Goal: Information Seeking & Learning: Understand process/instructions

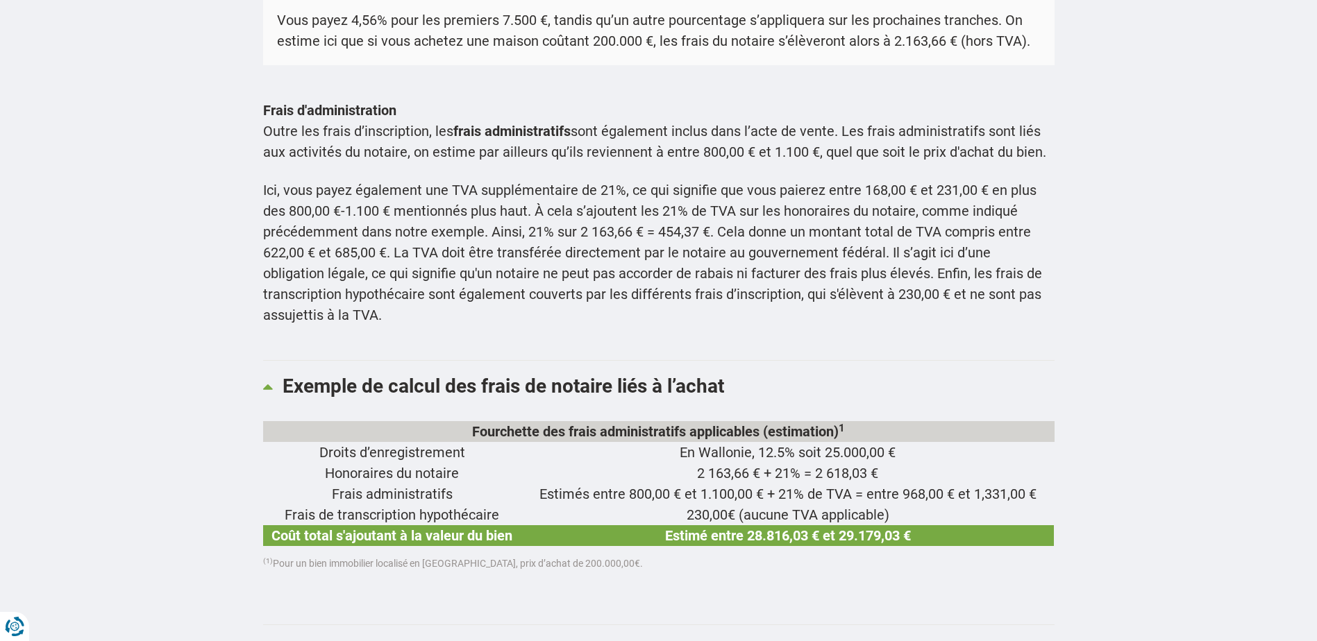
scroll to position [1319, 0]
click at [431, 505] on td "Frais de transcription hypothécaire" at bounding box center [392, 515] width 258 height 21
click at [326, 505] on td "Frais de transcription hypothécaire" at bounding box center [392, 515] width 258 height 21
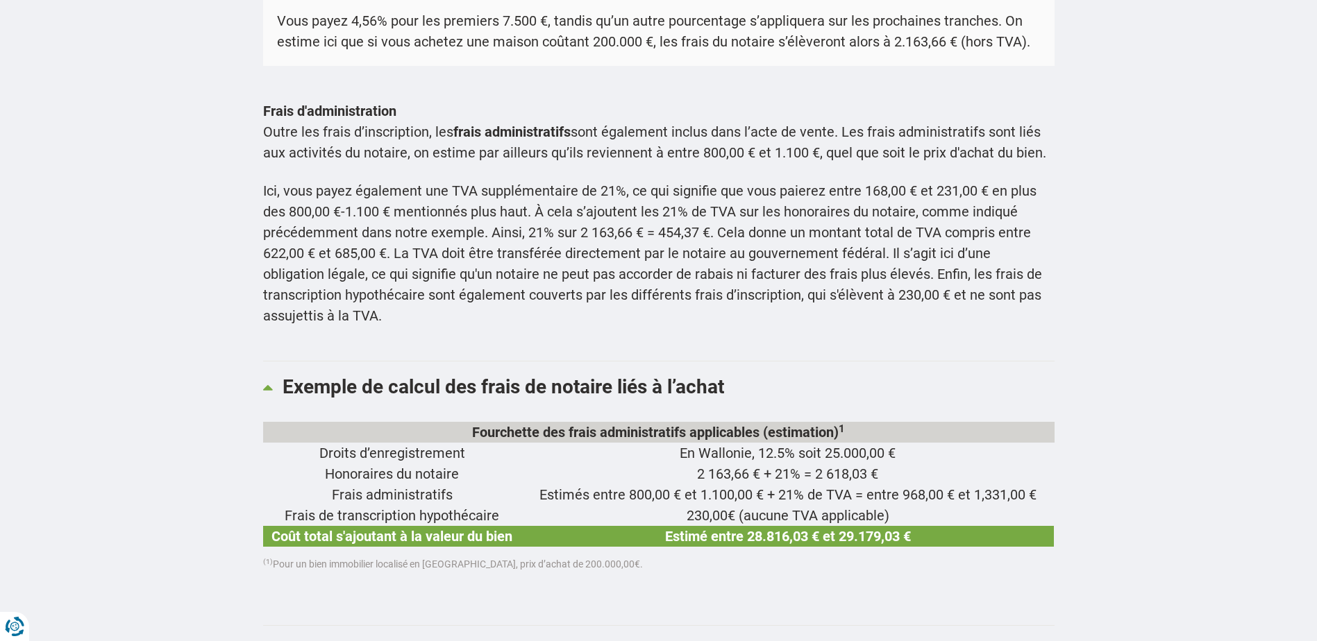
click at [399, 485] on td "Frais administratifs" at bounding box center [392, 495] width 258 height 21
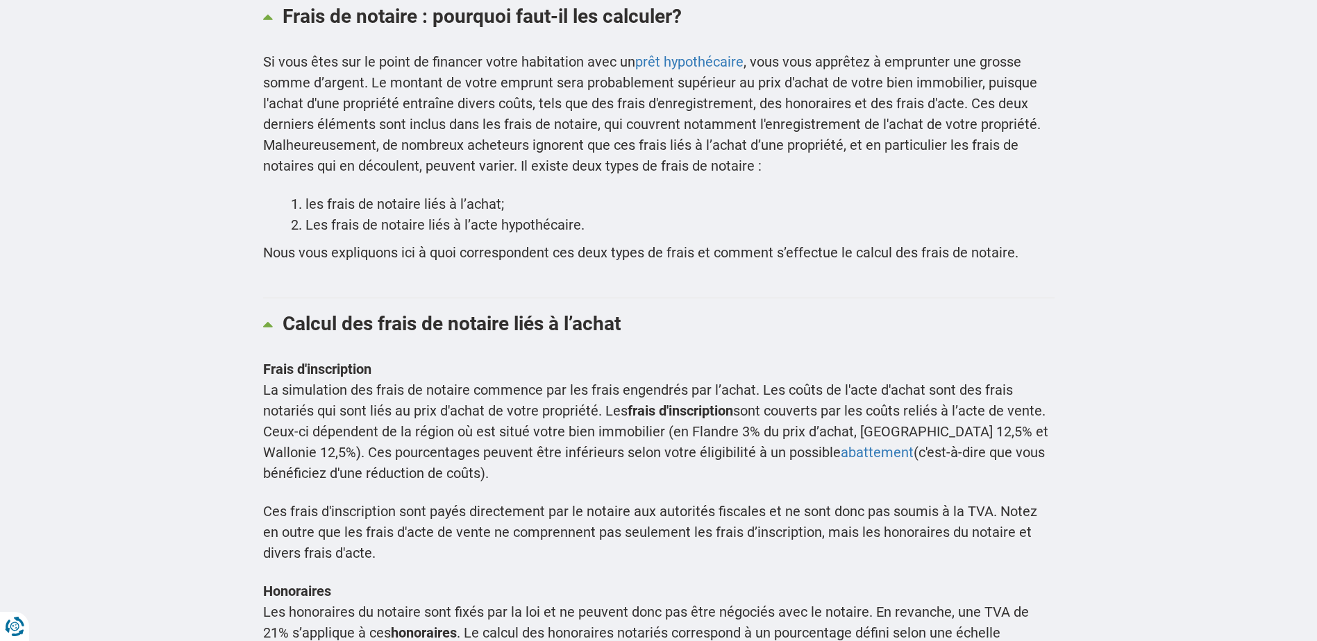
scroll to position [417, 0]
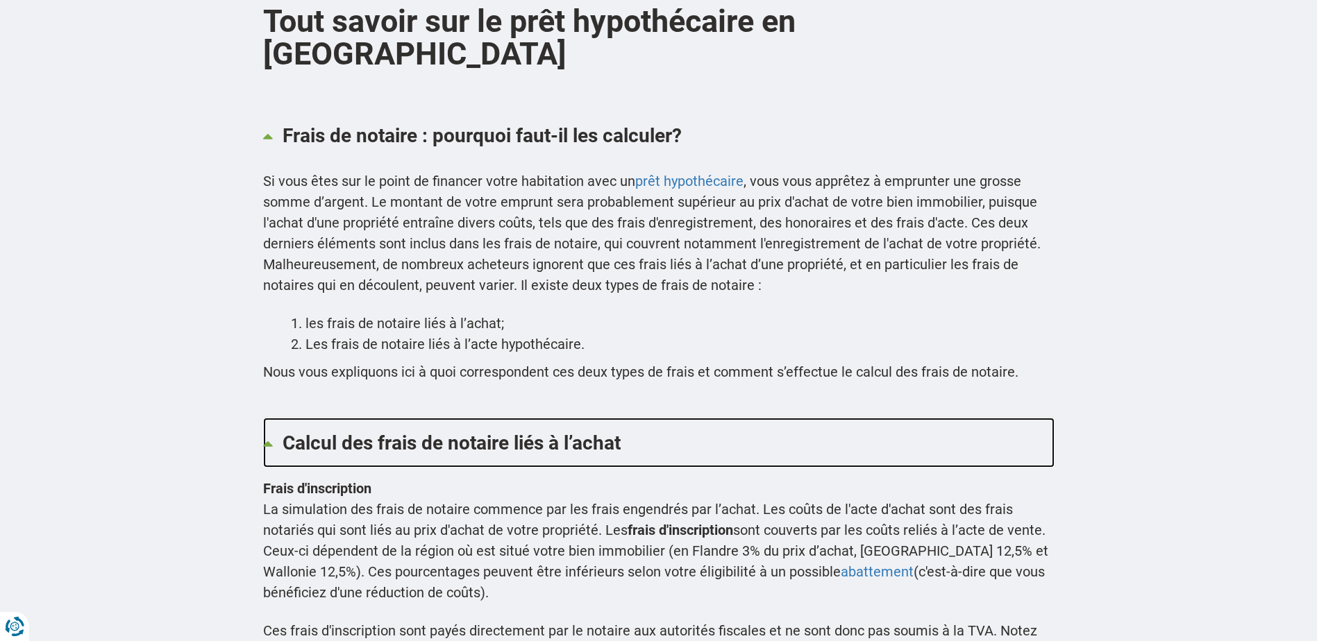
click at [621, 432] on icon at bounding box center [621, 441] width 0 height 19
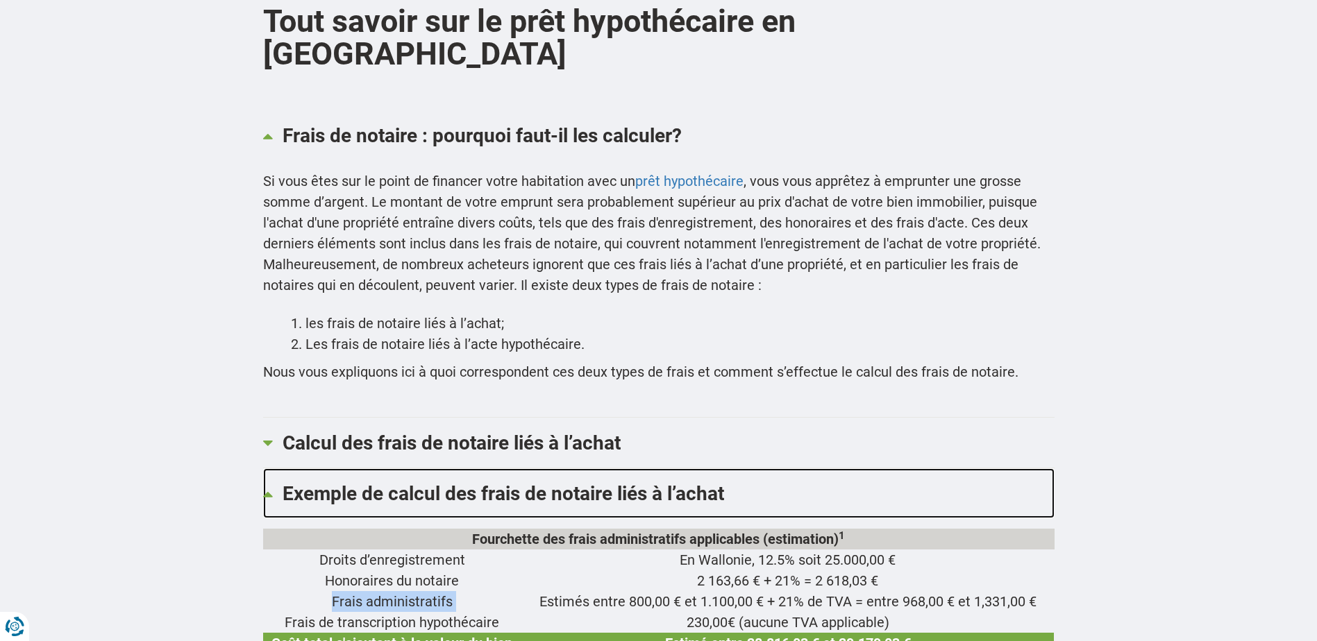
click at [724, 483] on icon at bounding box center [724, 492] width 0 height 19
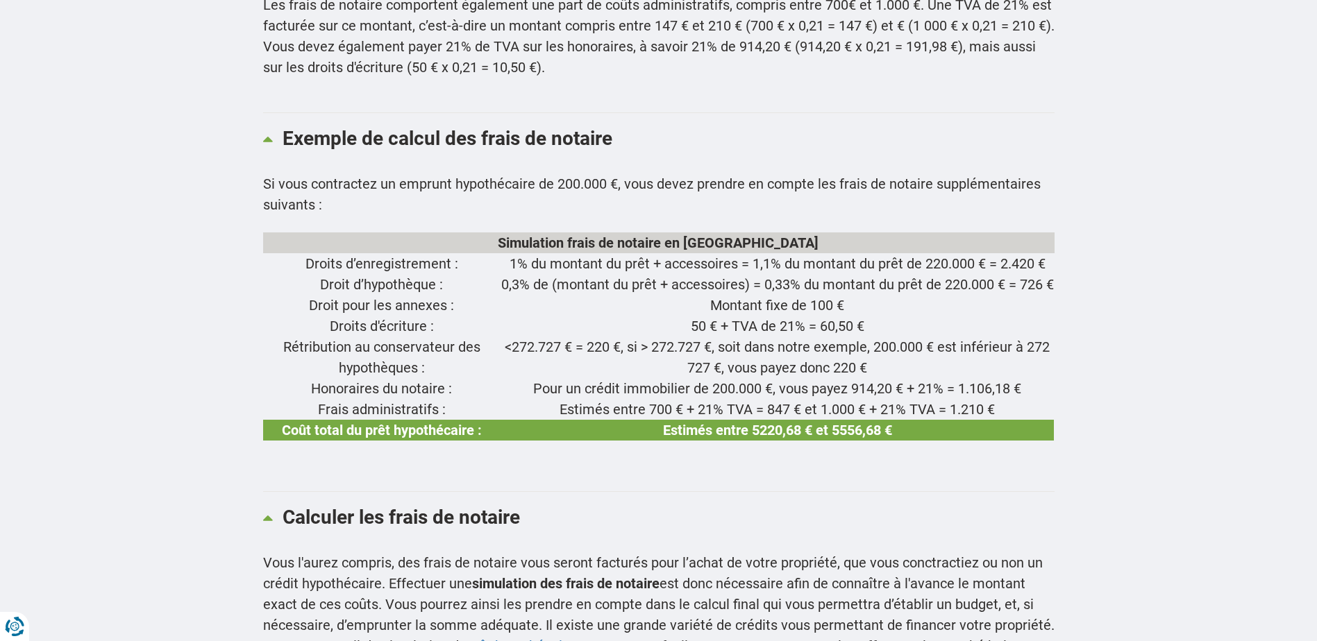
scroll to position [1805, 0]
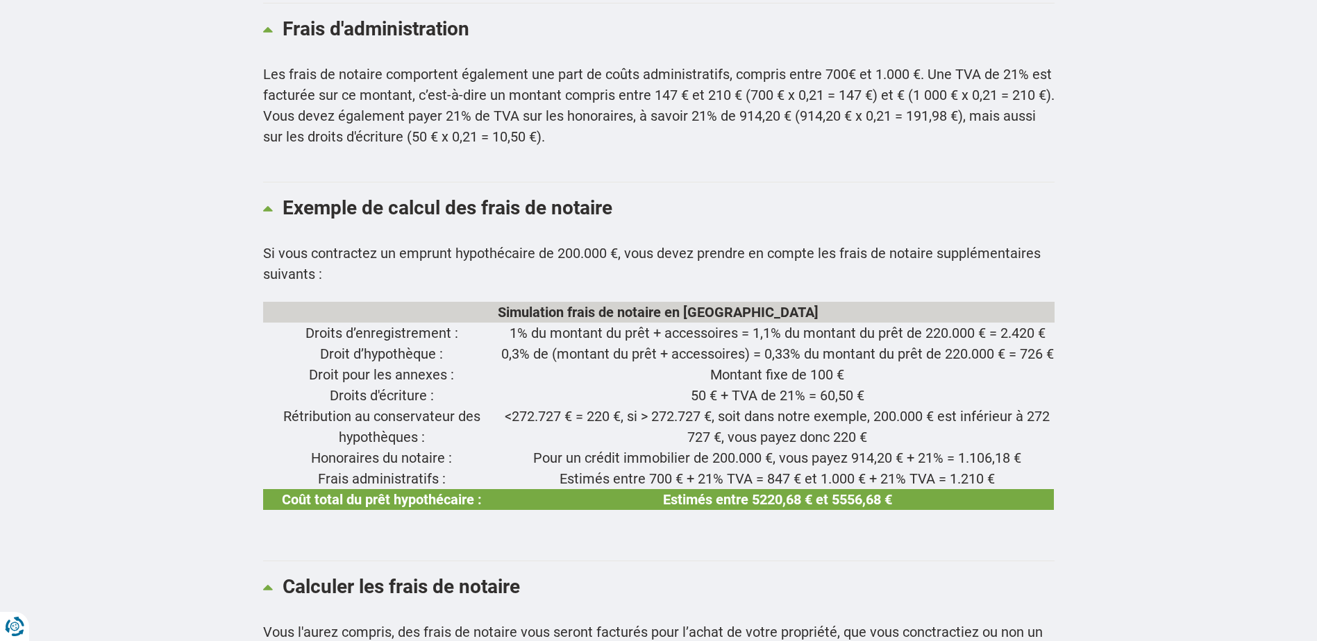
click at [335, 344] on td "Droit d’hypothèque :" at bounding box center [382, 354] width 238 height 21
drag, startPoint x: 335, startPoint y: 322, endPoint x: 575, endPoint y: 332, distance: 239.7
click at [575, 344] on td "0,3% de (montant du prêt + accessoires) = 0,33% du montant du prêt de 220.000 €…" at bounding box center [777, 354] width 553 height 21
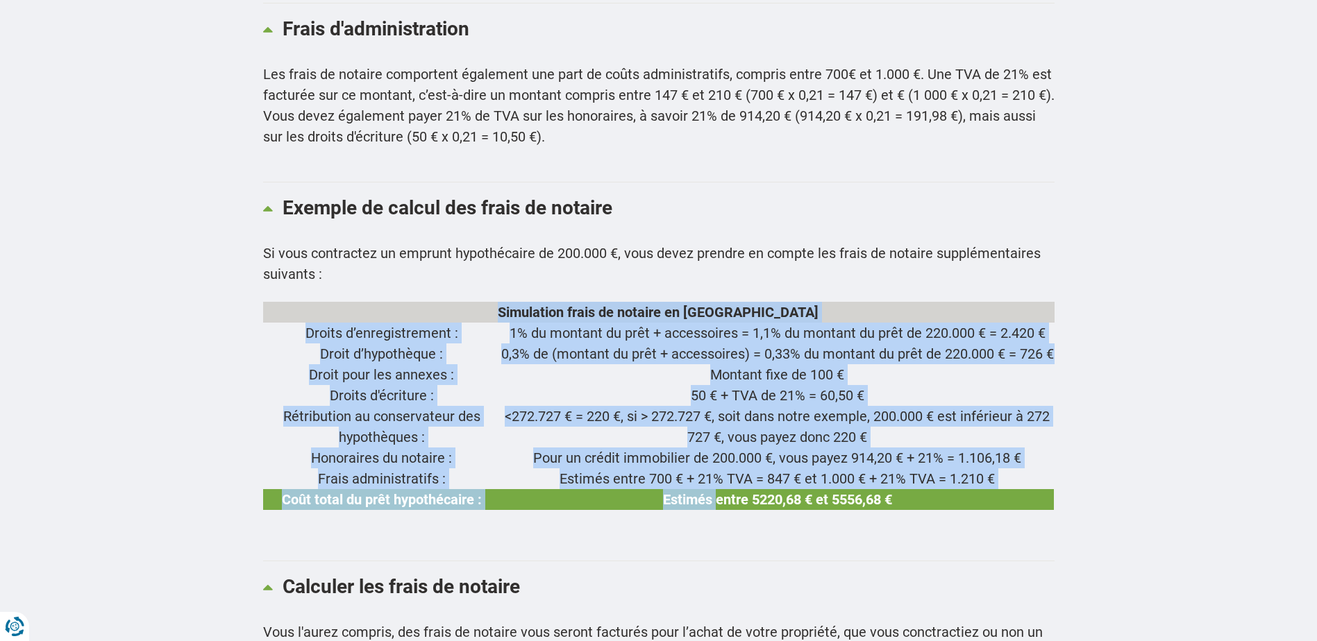
drag, startPoint x: 707, startPoint y: 478, endPoint x: 907, endPoint y: 499, distance: 201.7
click at [907, 499] on div "Si vous contractez un emprunt hypothécaire de 200.000 €, vous devez prendre en …" at bounding box center [658, 393] width 791 height 301
